Goal: Navigation & Orientation: Find specific page/section

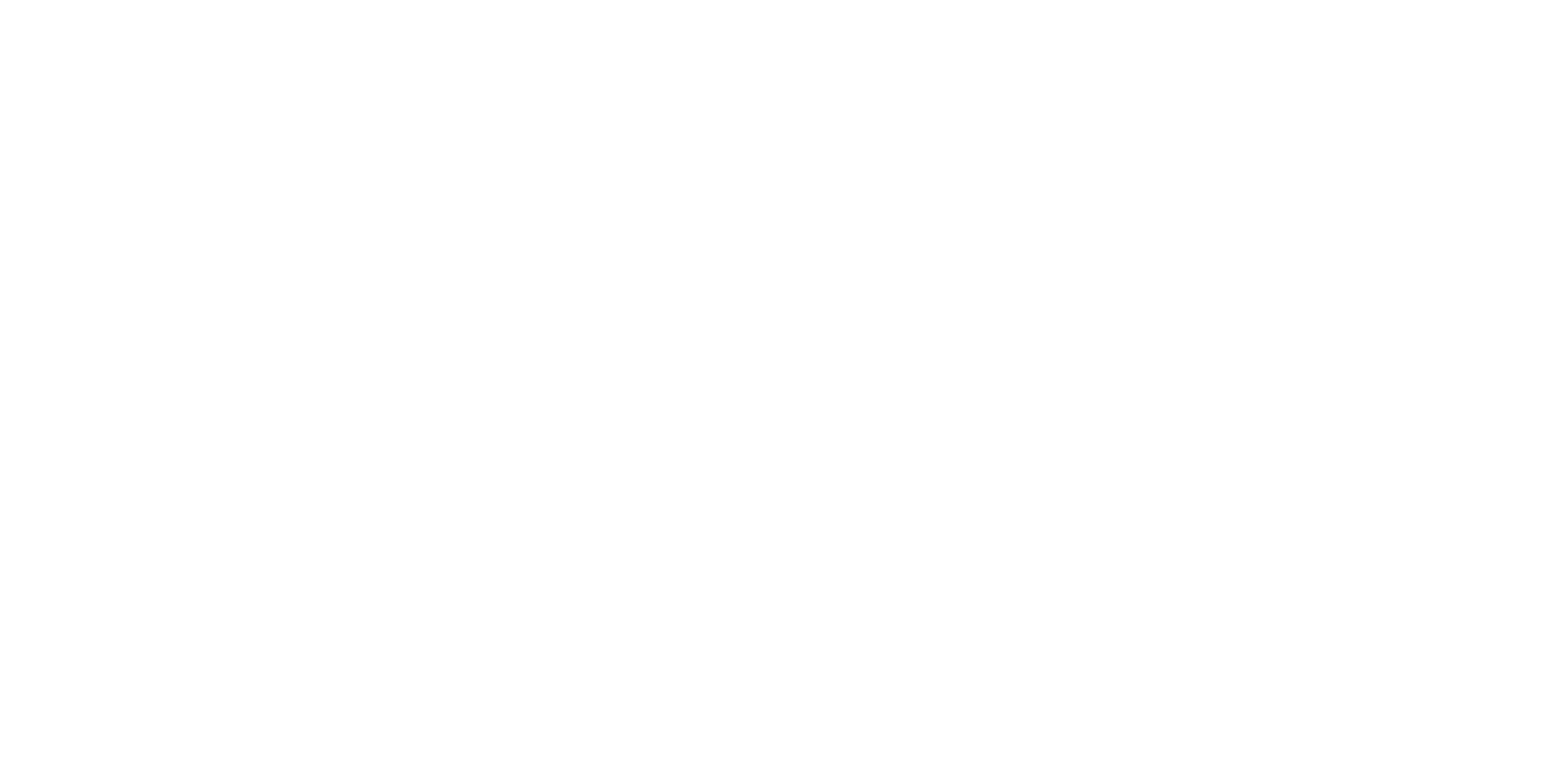
click at [911, 651] on div at bounding box center [784, 391] width 1568 height 783
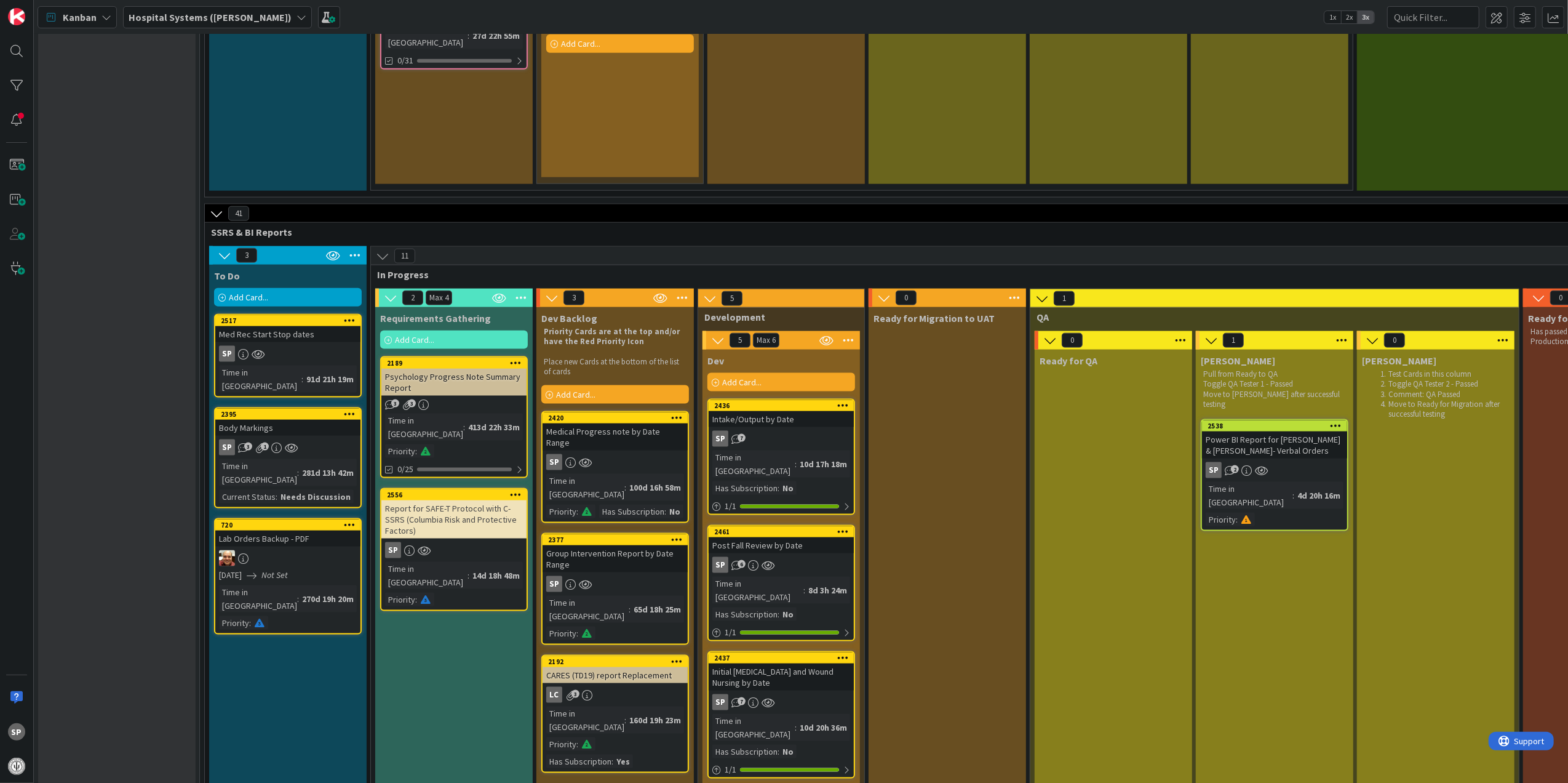
scroll to position [1395, 0]
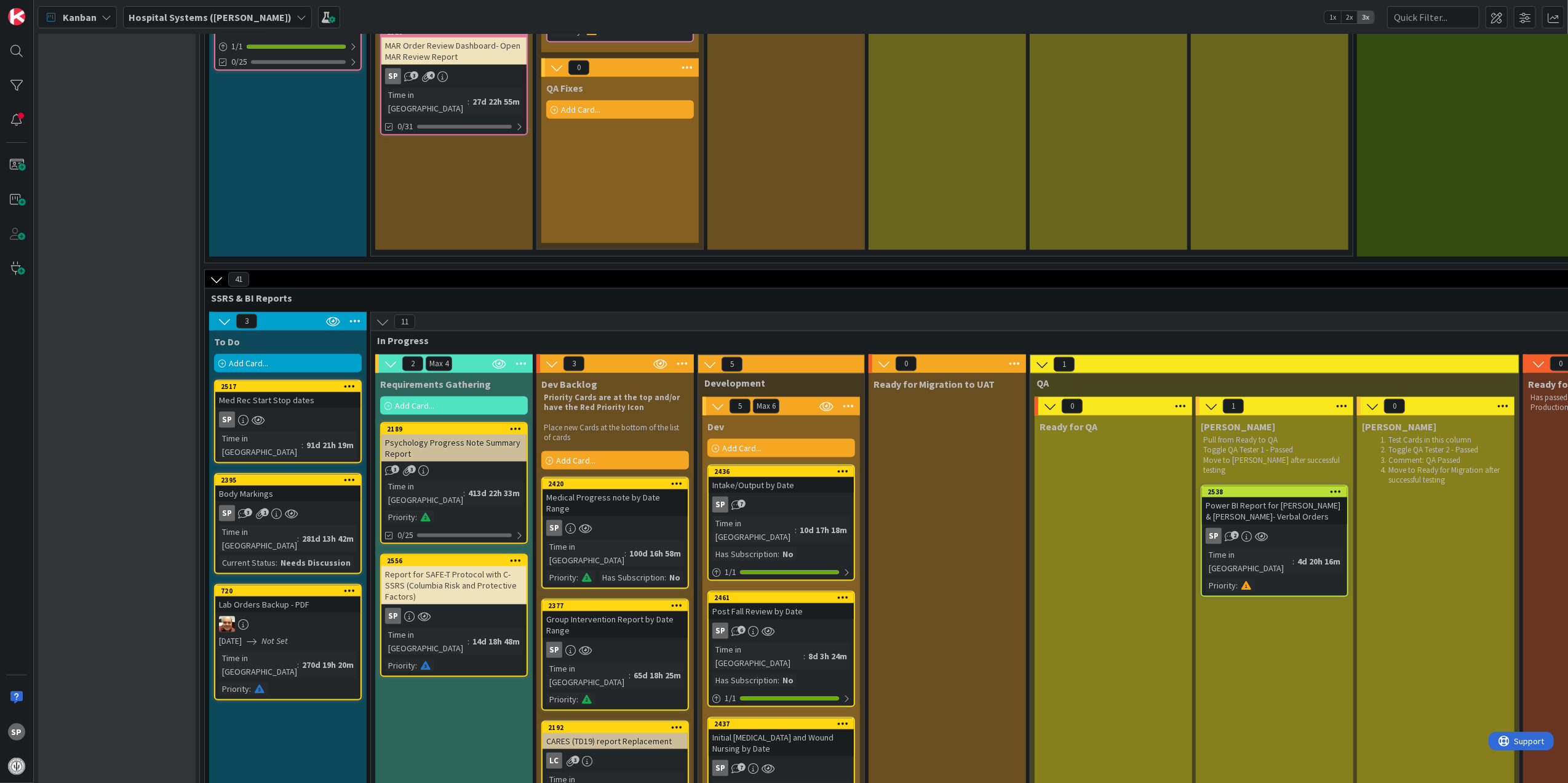
click at [1143, 154] on div "0 UAT Testing Developer is QA Tester 1 and PM/Reviewer is QA Tester 2. Both are…" at bounding box center [1109, 38] width 161 height 436
drag, startPoint x: 1143, startPoint y: 154, endPoint x: 1015, endPoint y: 263, distance: 168.1
click at [1015, 312] on div "11 In Progress" at bounding box center [1028, 330] width 1314 height 36
drag, startPoint x: 1015, startPoint y: 263, endPoint x: 995, endPoint y: 408, distance: 146.4
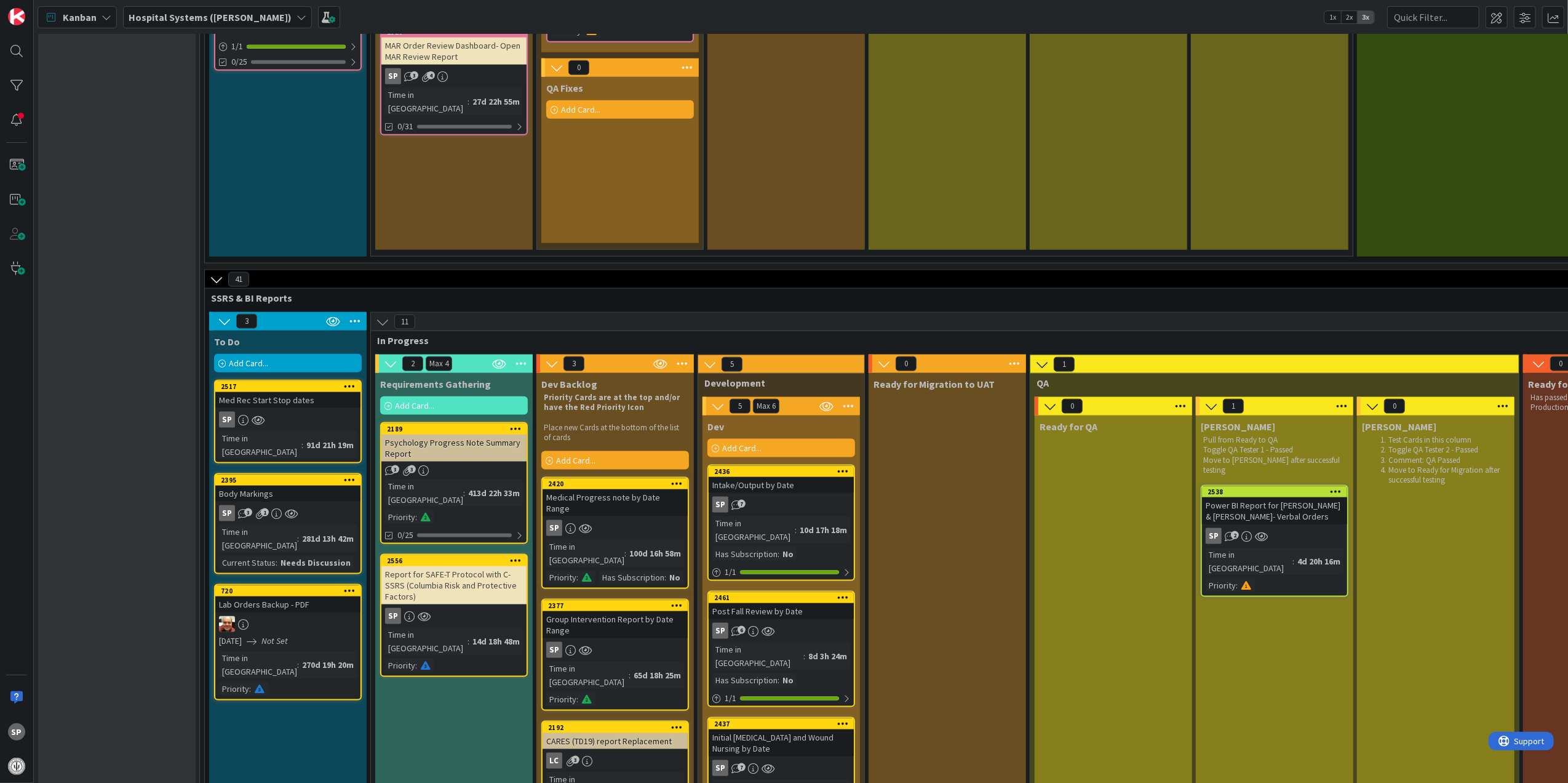
drag, startPoint x: 963, startPoint y: 410, endPoint x: 937, endPoint y: 363, distance: 53.7
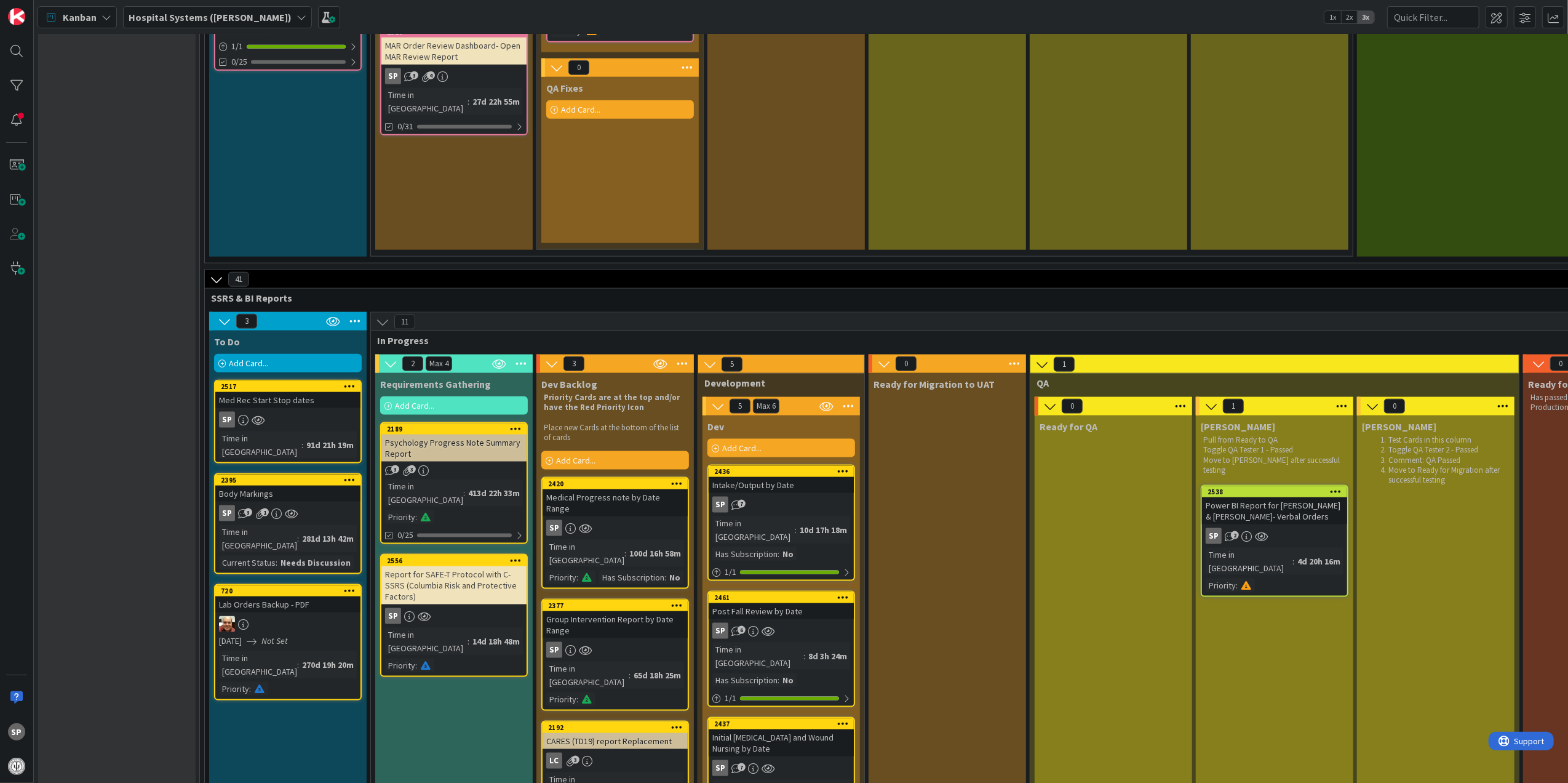
drag, startPoint x: 937, startPoint y: 363, endPoint x: 914, endPoint y: 325, distance: 44.4
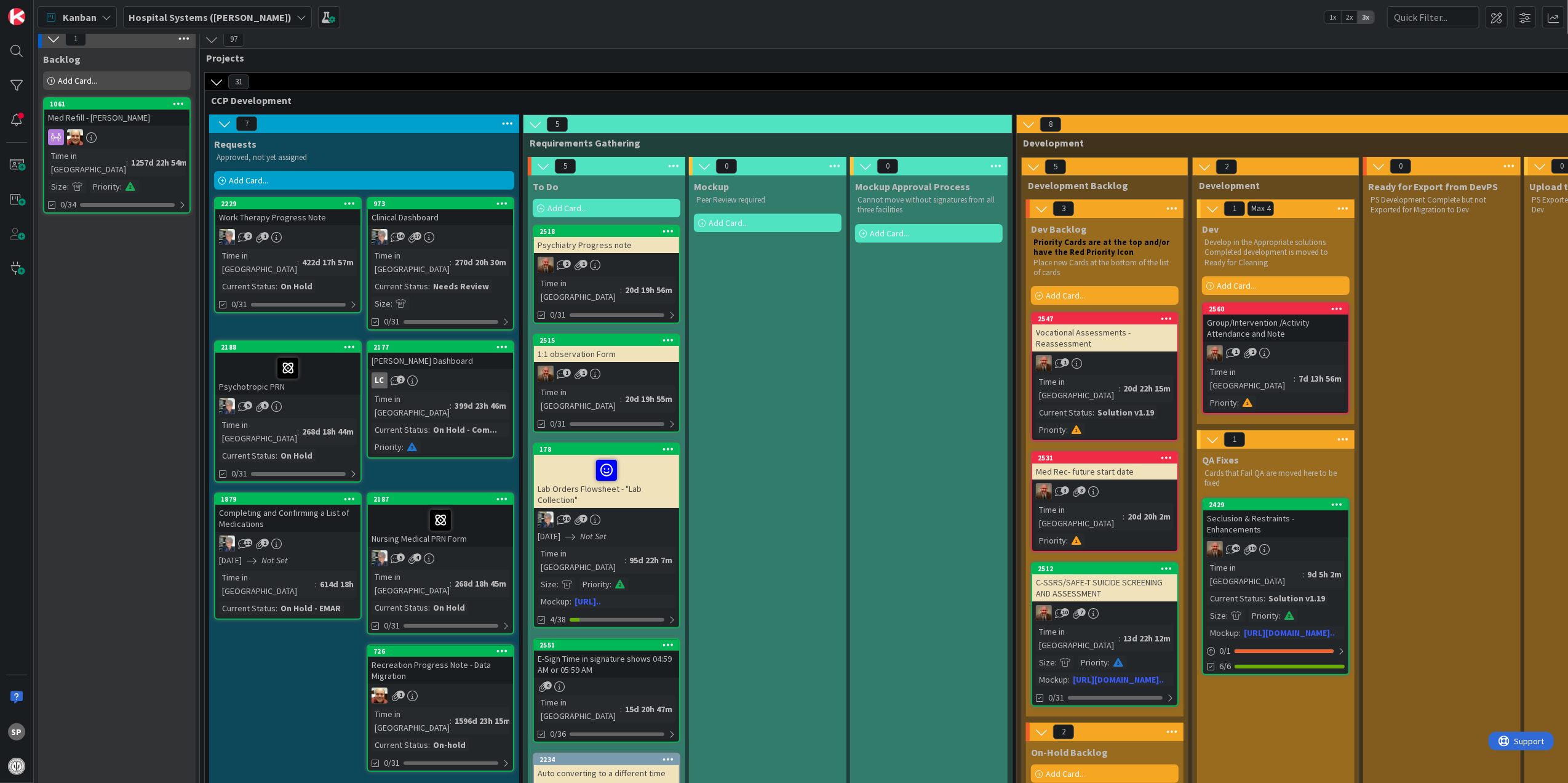
scroll to position [0, 0]
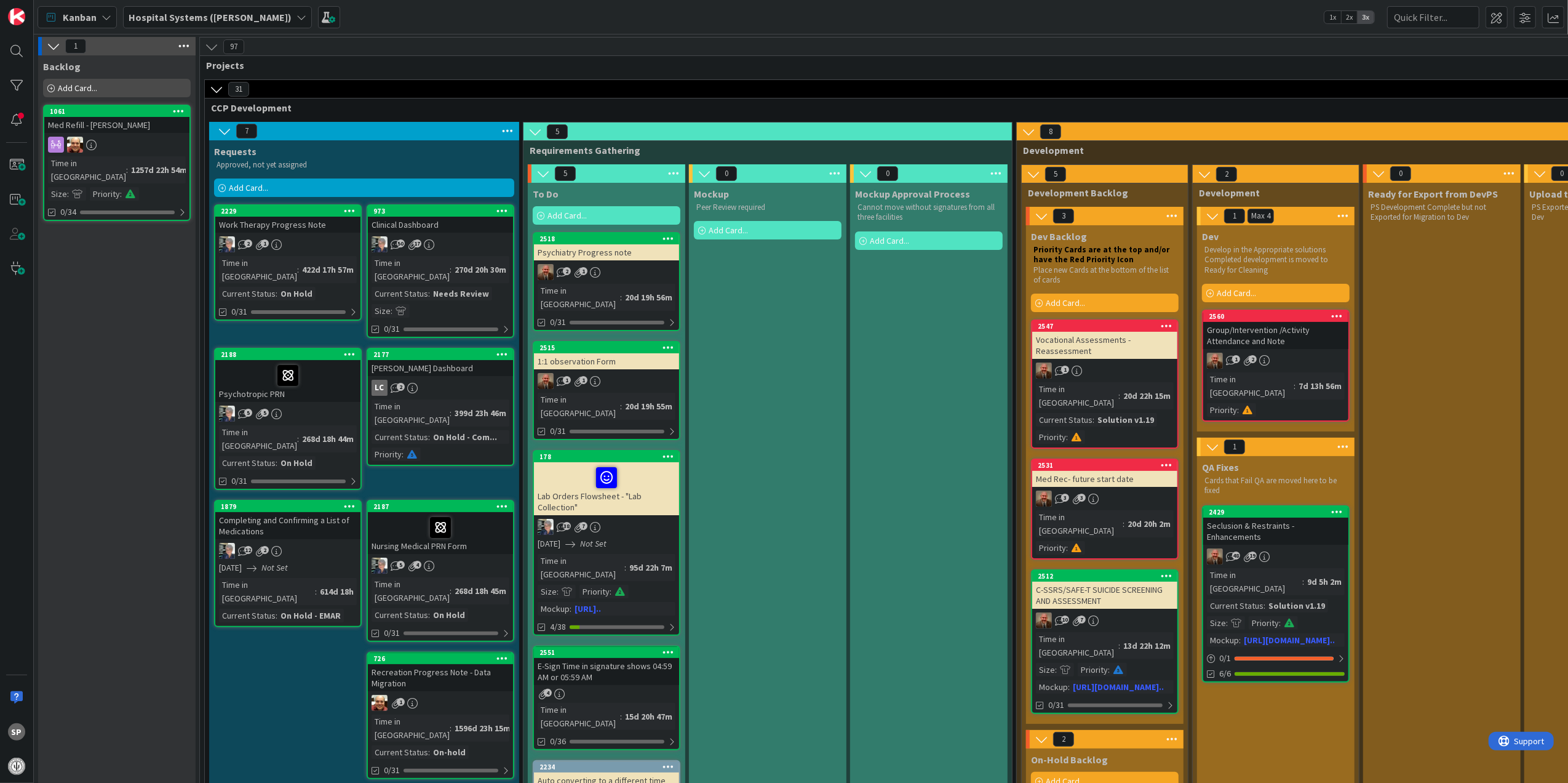
click at [664, 355] on div "2515 1:1 observation Form 1 1 Time in [GEOGRAPHIC_DATA] : 20d 19h 55m 0/31" at bounding box center [606, 391] width 148 height 99
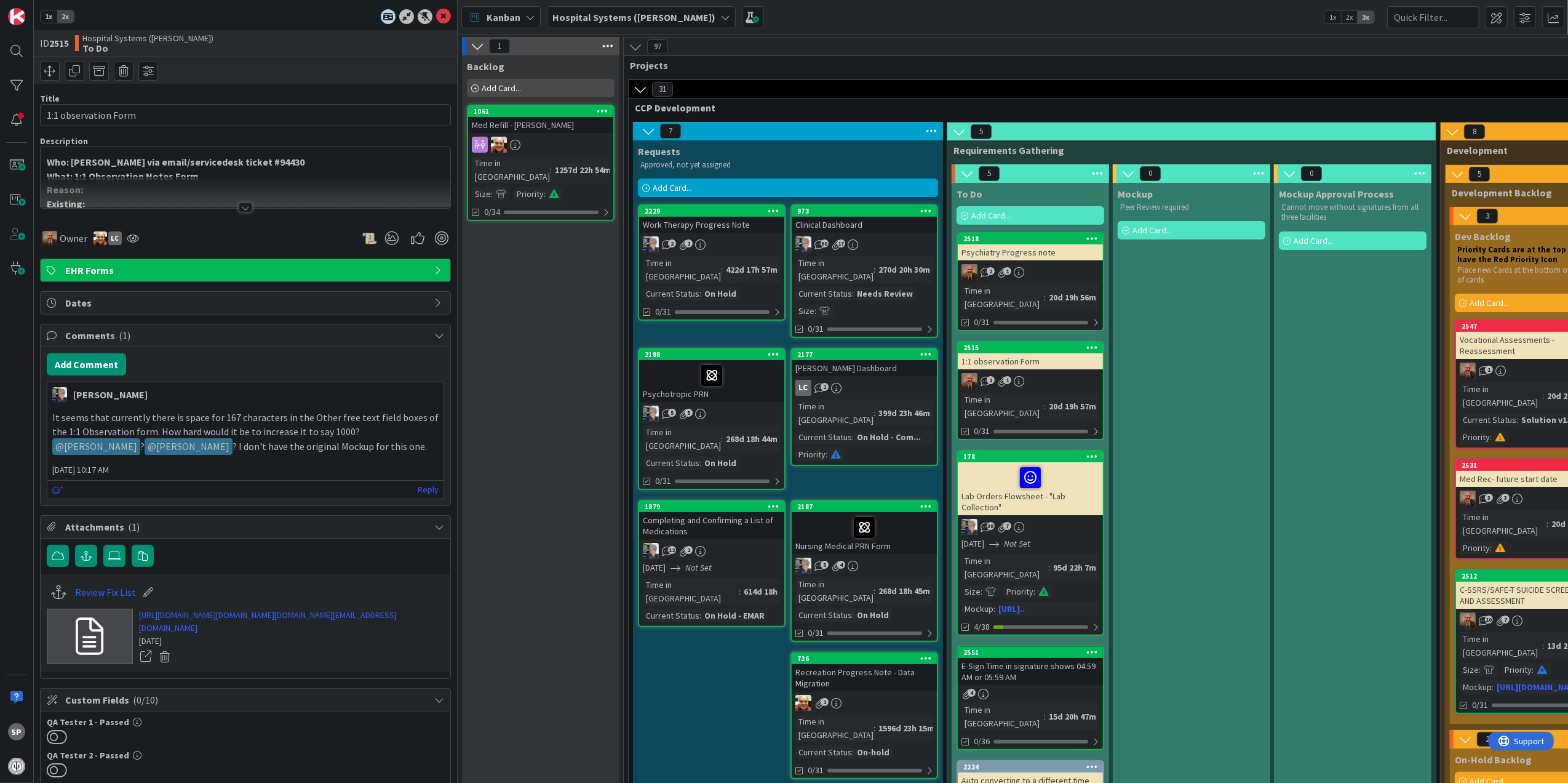
click at [249, 205] on div at bounding box center [245, 192] width 410 height 31
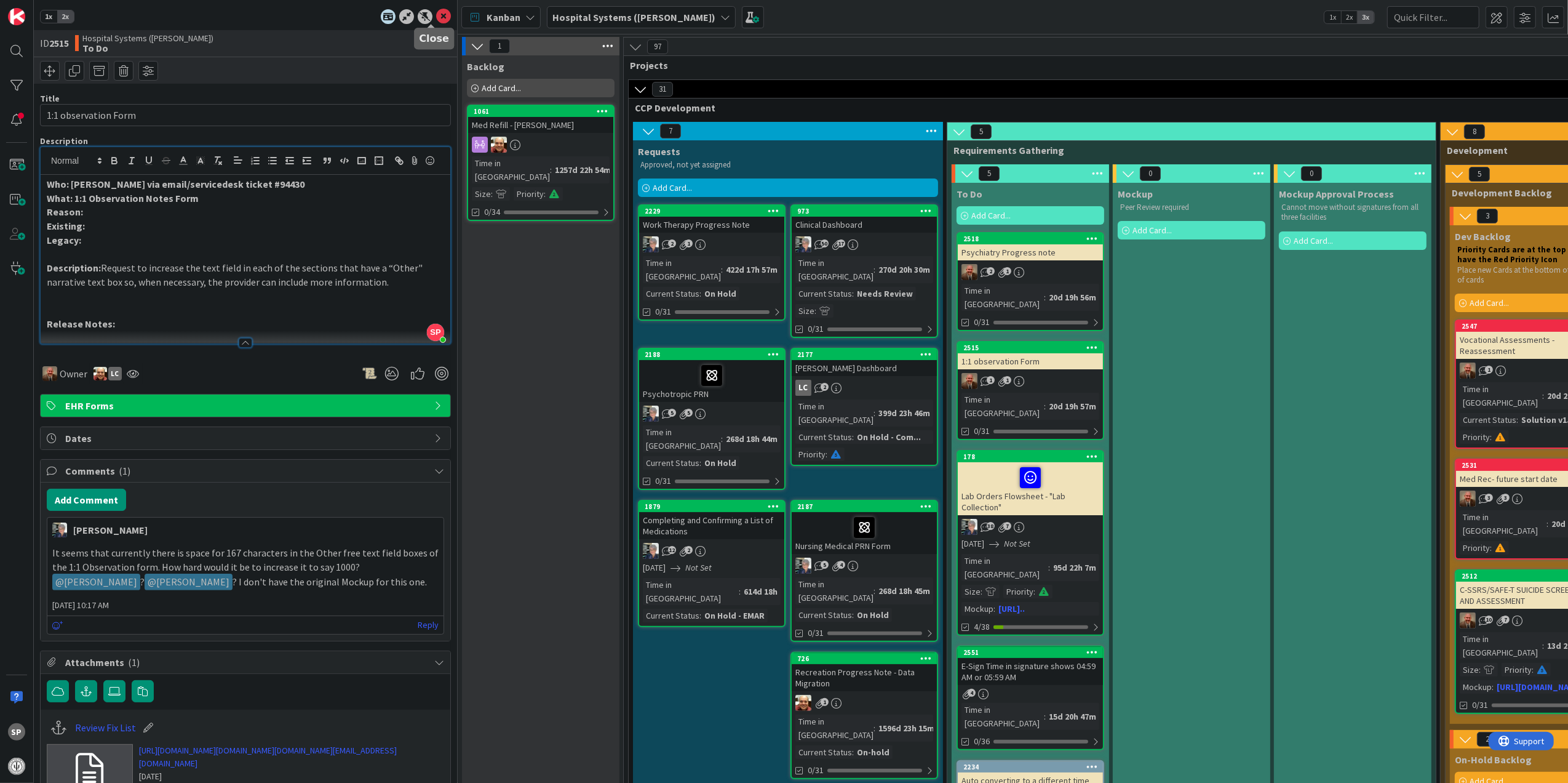
click at [436, 13] on icon at bounding box center [443, 17] width 15 height 15
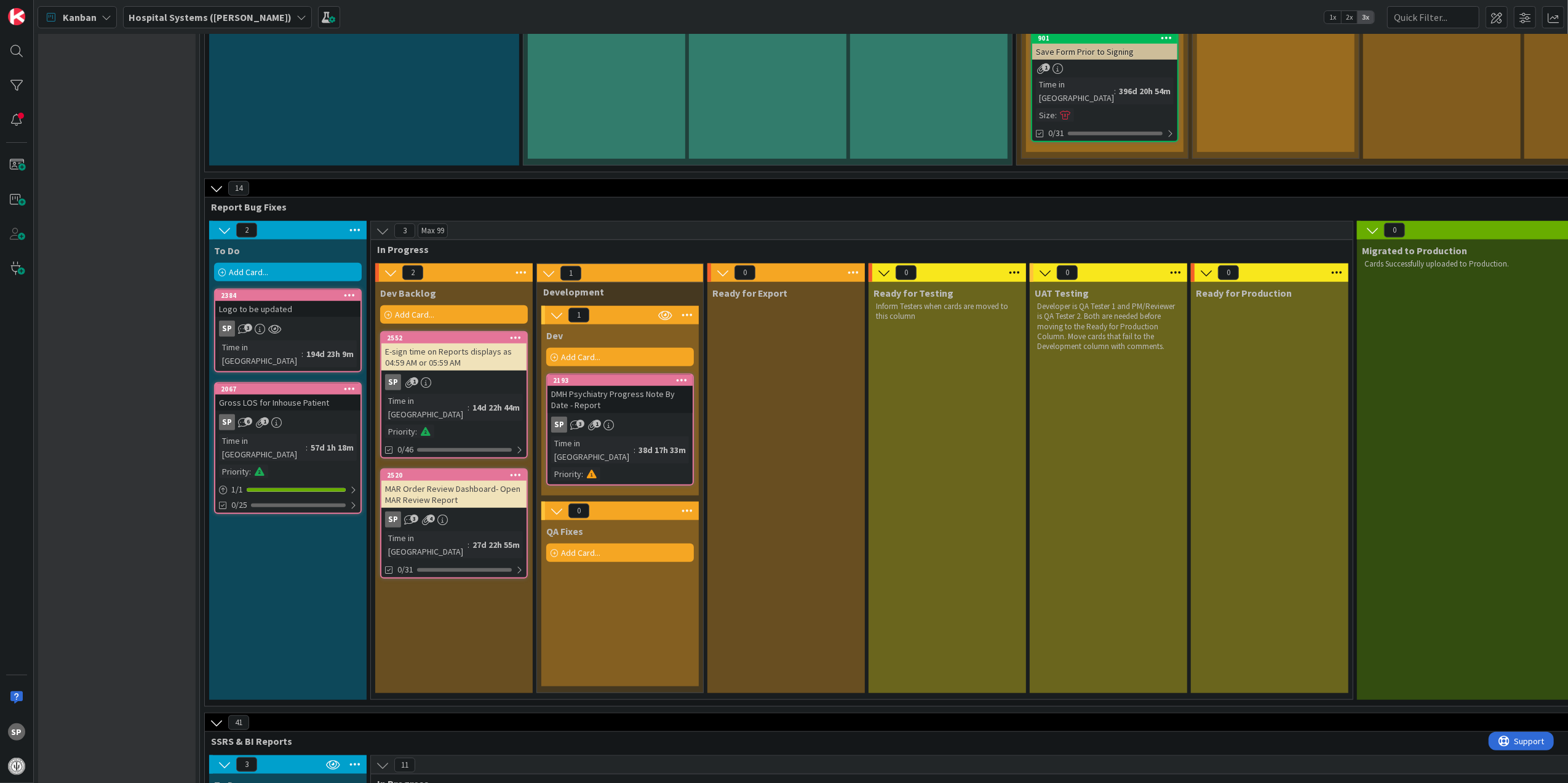
scroll to position [1231, 0]
